Goal: Information Seeking & Learning: Understand process/instructions

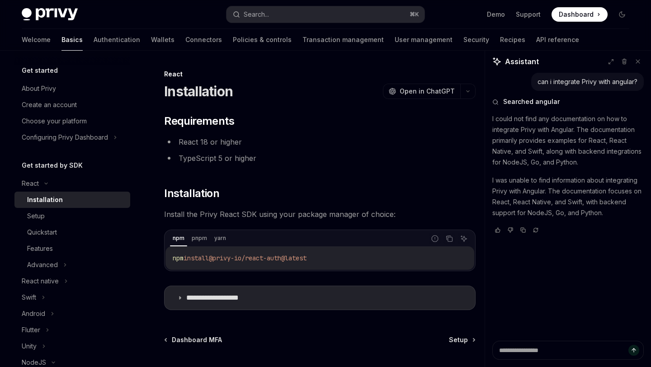
scroll to position [93, 0]
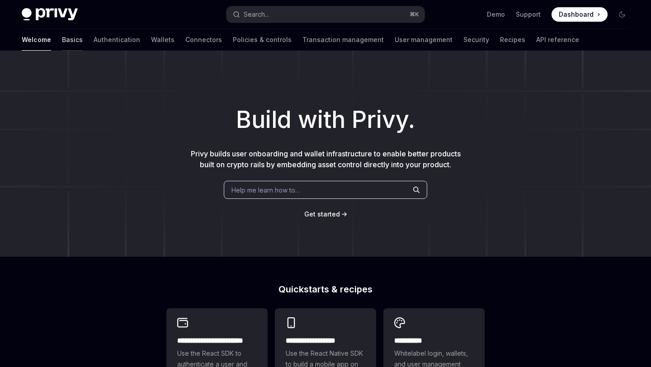
click at [62, 38] on link "Basics" at bounding box center [72, 40] width 21 height 22
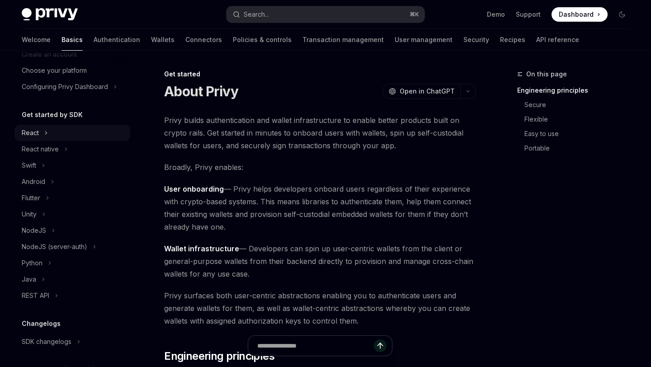
scroll to position [50, 0]
click at [42, 132] on div "React" at bounding box center [72, 133] width 116 height 16
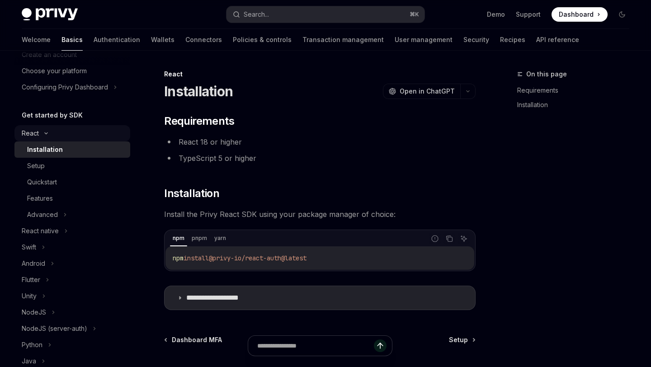
type textarea "*"
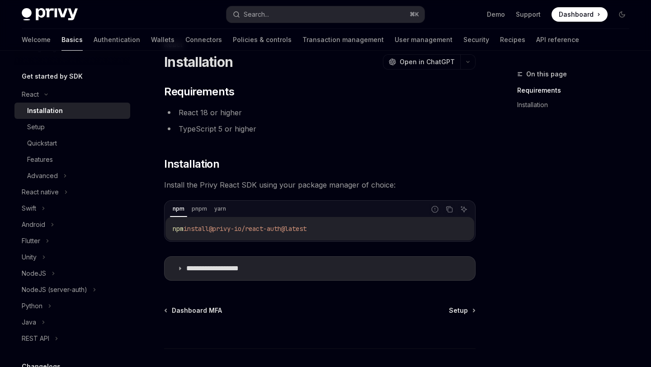
scroll to position [25, 0]
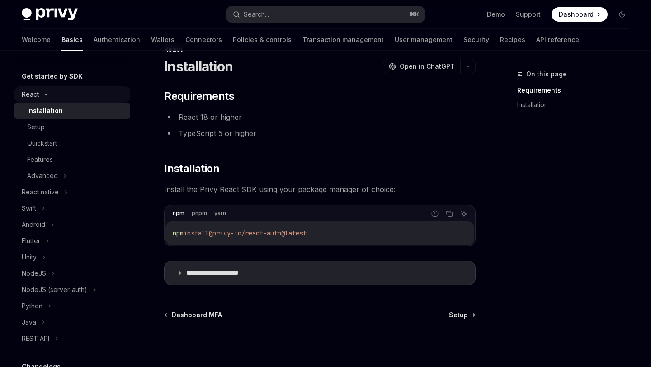
click at [51, 93] on icon at bounding box center [46, 95] width 11 height 4
